Goal: Navigation & Orientation: Find specific page/section

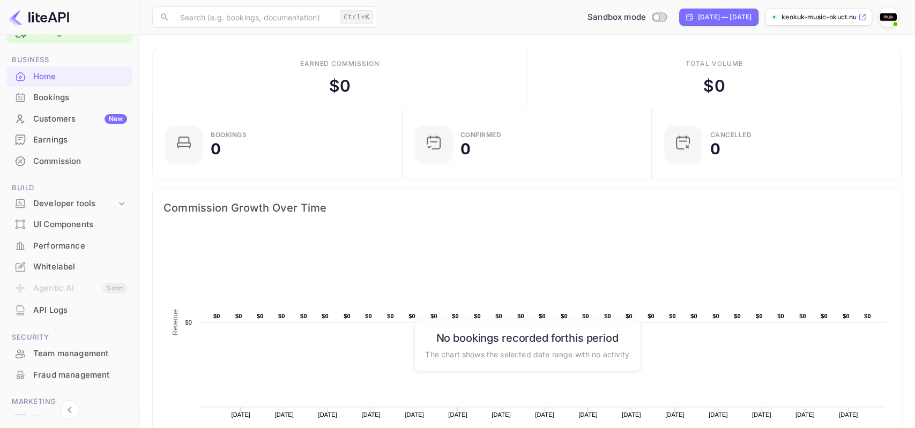
scroll to position [88, 0]
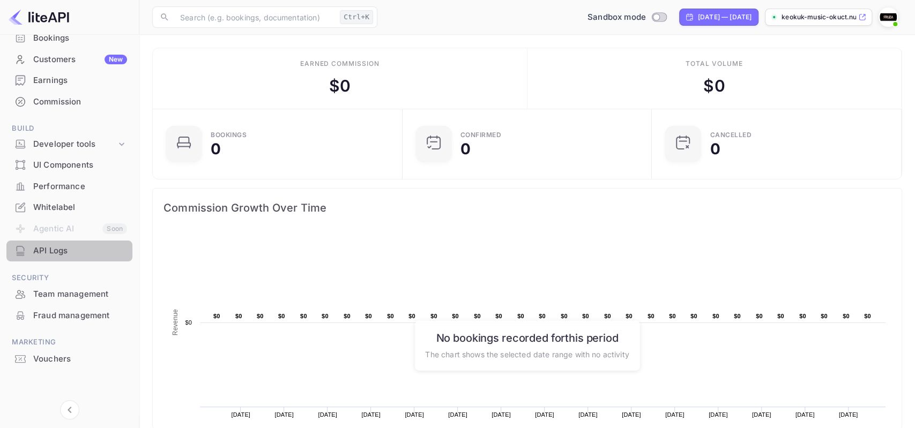
click at [64, 249] on div "API Logs" at bounding box center [80, 251] width 94 height 12
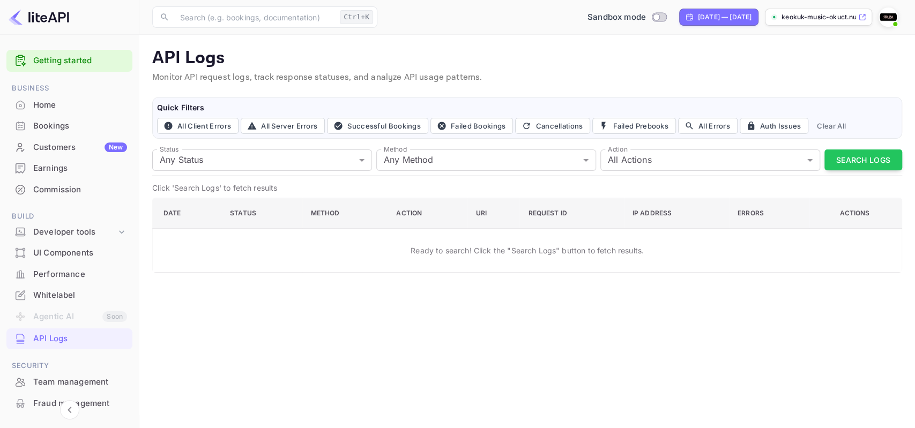
click at [68, 95] on div "Home" at bounding box center [69, 105] width 126 height 21
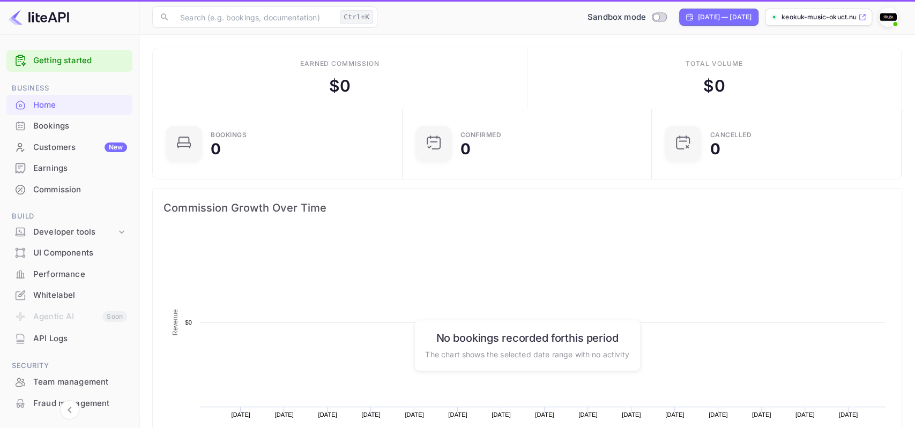
scroll to position [1, 1]
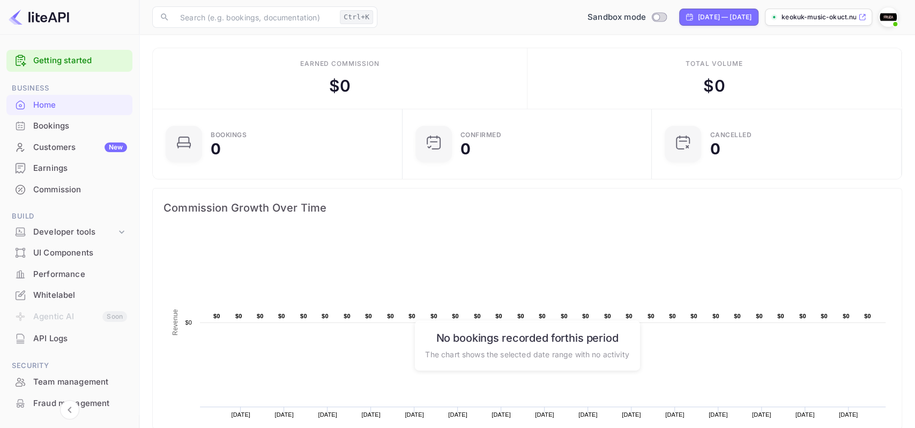
click at [358, 87] on div "Earned commission $ 0" at bounding box center [340, 78] width 375 height 61
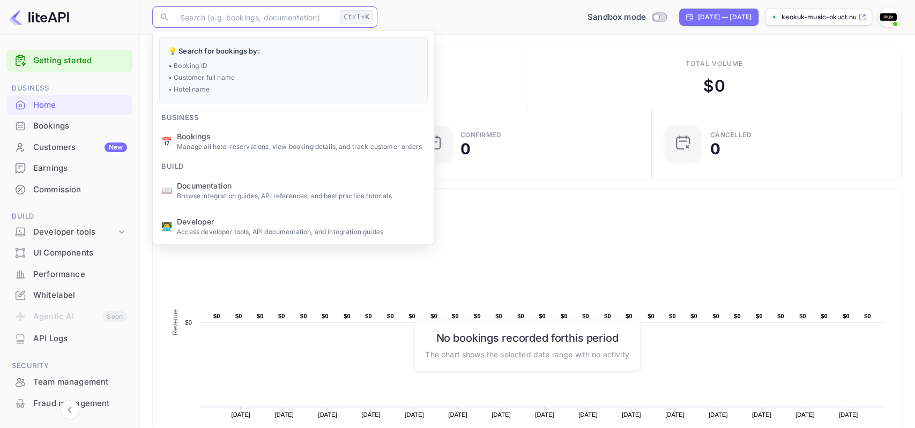
click at [259, 25] on input "text" at bounding box center [255, 16] width 162 height 21
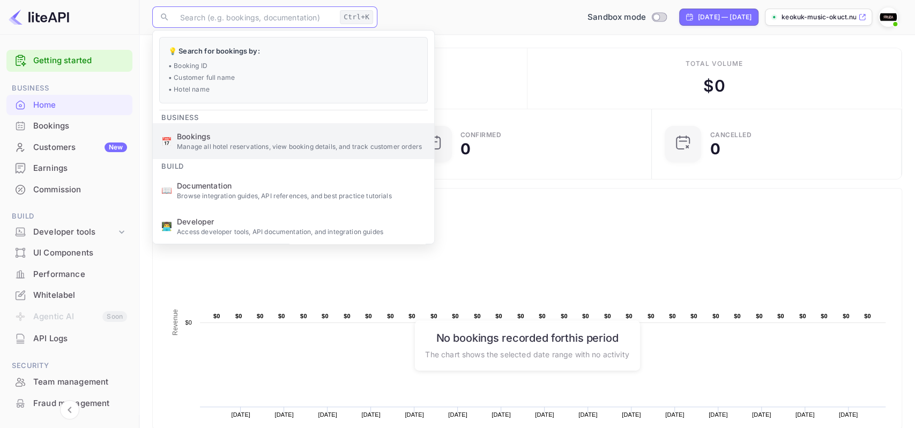
click at [299, 152] on li "📅 Bookings Manage all hotel reservations, view booking details, and track custo…" at bounding box center [293, 141] width 281 height 36
